Goal: Find contact information: Find contact information

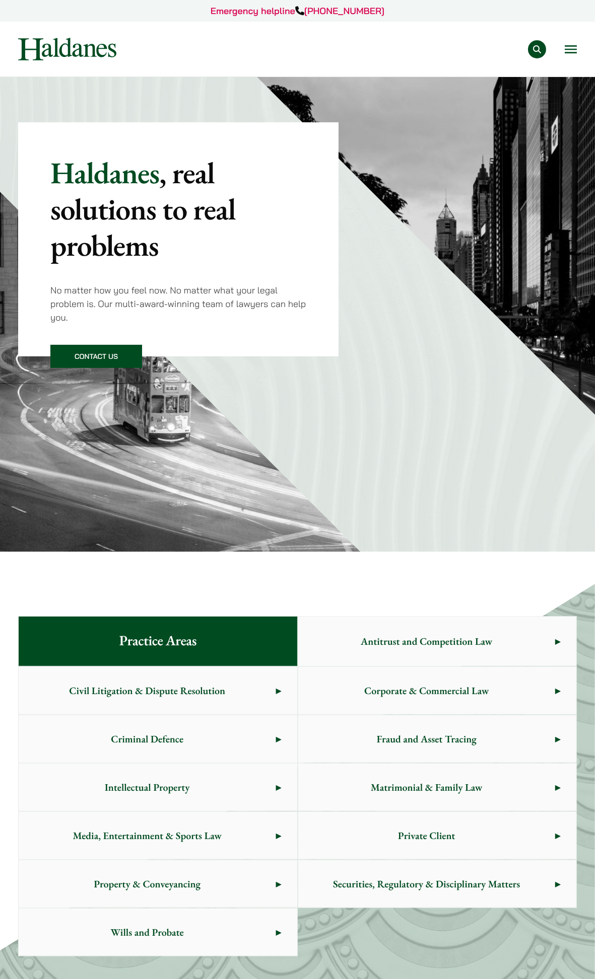
click at [0, 0] on link "Contact" at bounding box center [0, 0] width 0 height 0
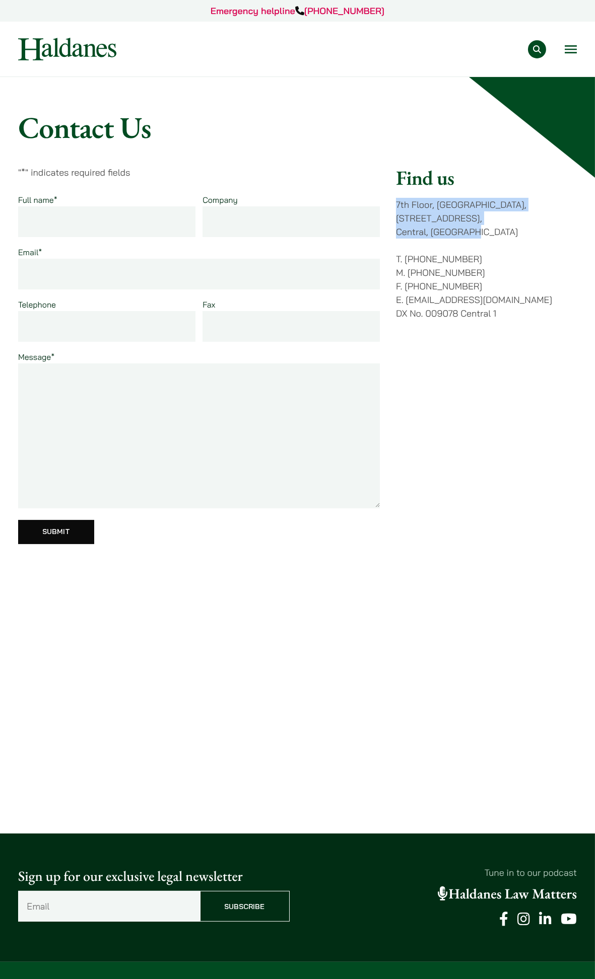
drag, startPoint x: 395, startPoint y: 203, endPoint x: 494, endPoint y: 235, distance: 103.4
click at [494, 235] on p "7th Floor, Ruttonjee House, 11 Duddell Street, Central, Hong Kong" at bounding box center [486, 218] width 181 height 41
copy p "7th Floor, Ruttonjee House, 11 Duddell Street, Central, Hong Kong"
click at [0, 0] on link "Our Team" at bounding box center [0, 0] width 0 height 0
